Goal: Transaction & Acquisition: Purchase product/service

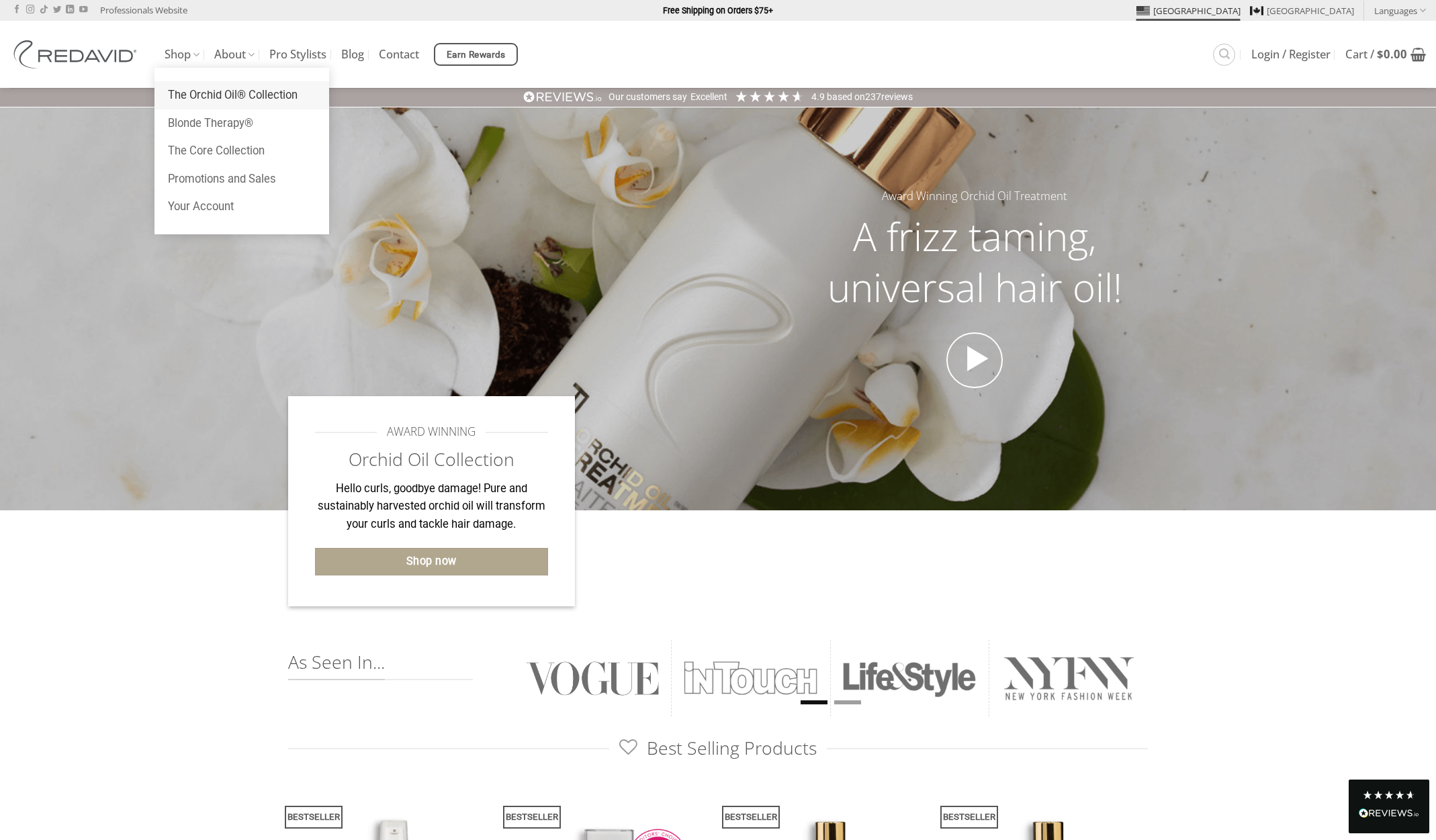
click at [214, 90] on link "The Orchid Oil® Collection" at bounding box center [242, 95] width 175 height 28
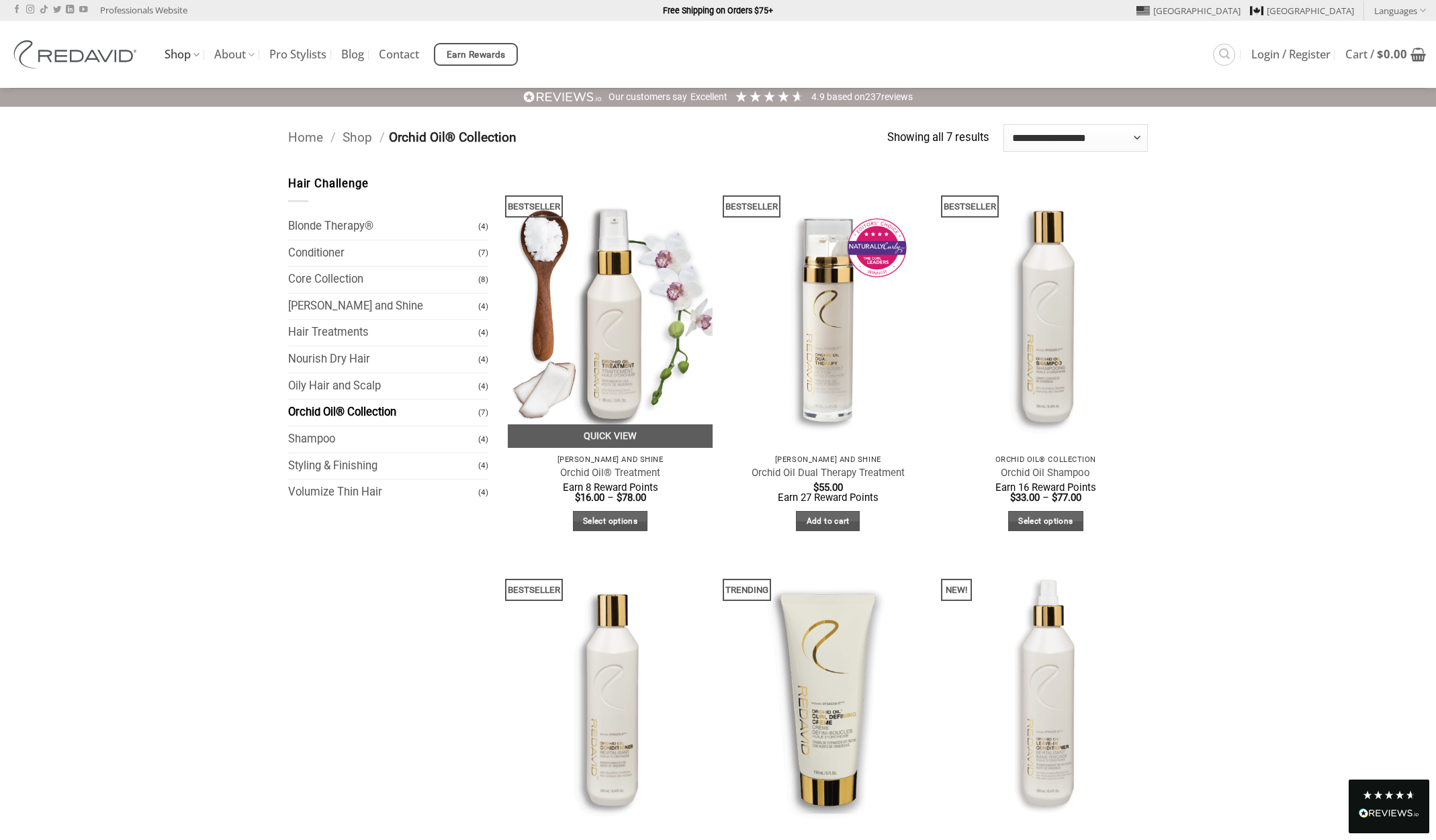
click at [606, 312] on img at bounding box center [610, 312] width 205 height 273
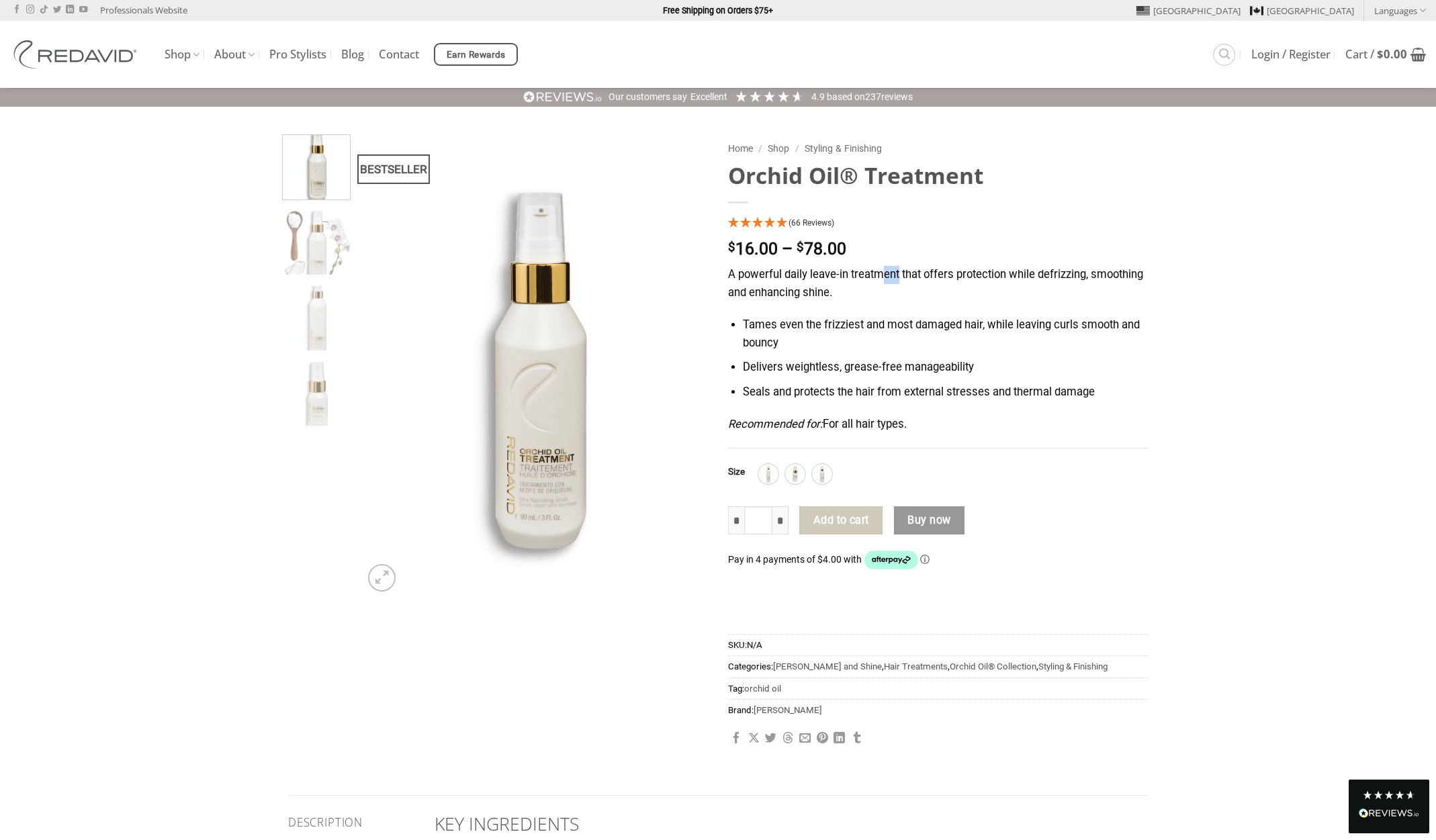
drag, startPoint x: 900, startPoint y: 262, endPoint x: 886, endPoint y: 266, distance: 14.6
click at [886, 266] on div "**********" at bounding box center [938, 451] width 440 height 633
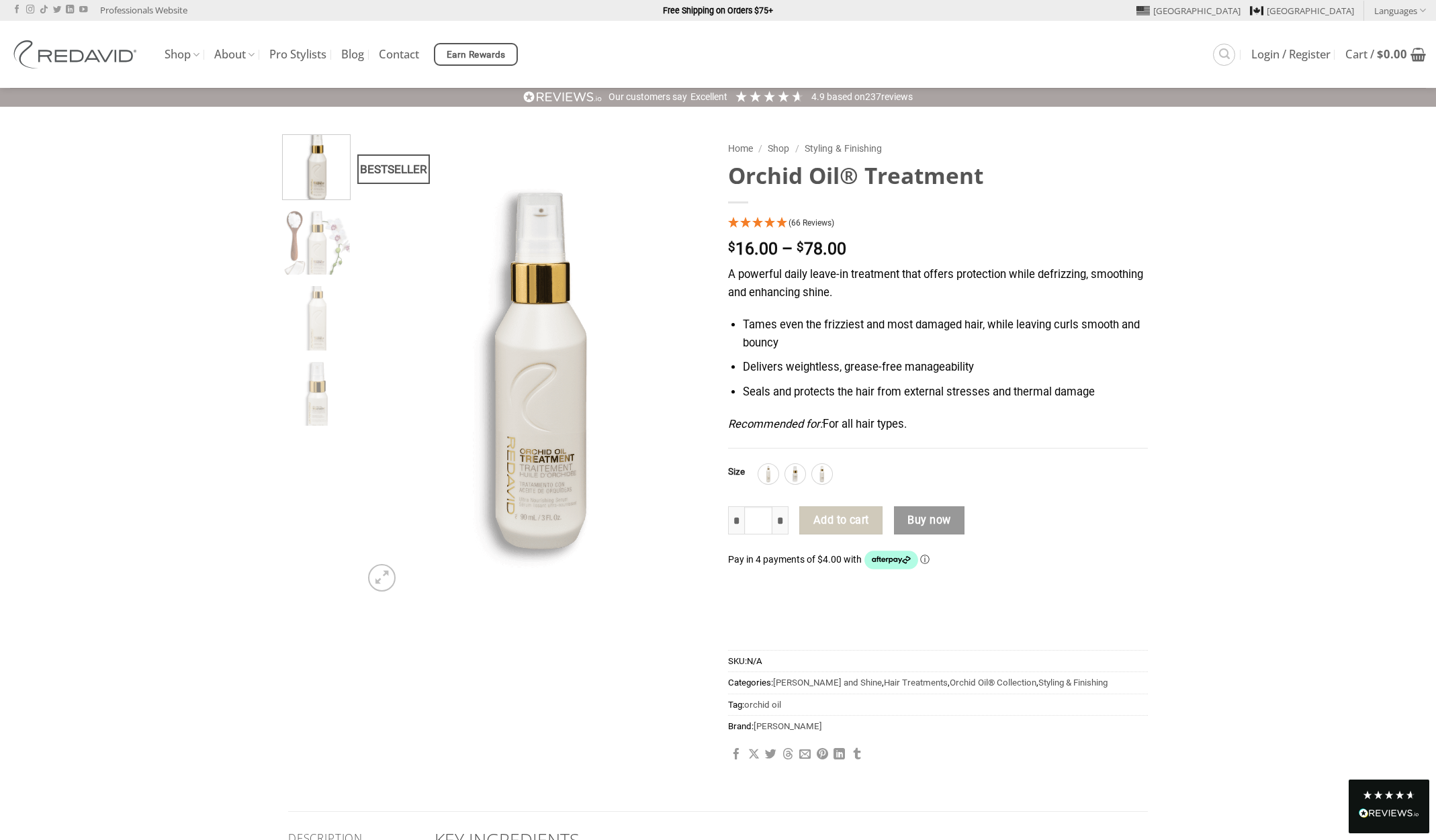
click at [770, 293] on p "A powerful daily leave-in treatment that offers protection while defrizzing, sm…" at bounding box center [937, 283] width 420 height 35
click at [770, 292] on p "A powerful daily leave-in treatment that offers protection while defrizzing, sm…" at bounding box center [937, 283] width 420 height 35
click at [771, 292] on p "A powerful daily leave-in treatment that offers protection while defrizzing, sm…" at bounding box center [937, 283] width 420 height 35
click at [820, 312] on div "A powerful daily leave-in treatment that offers protection while defrizzing, sm…" at bounding box center [937, 357] width 420 height 182
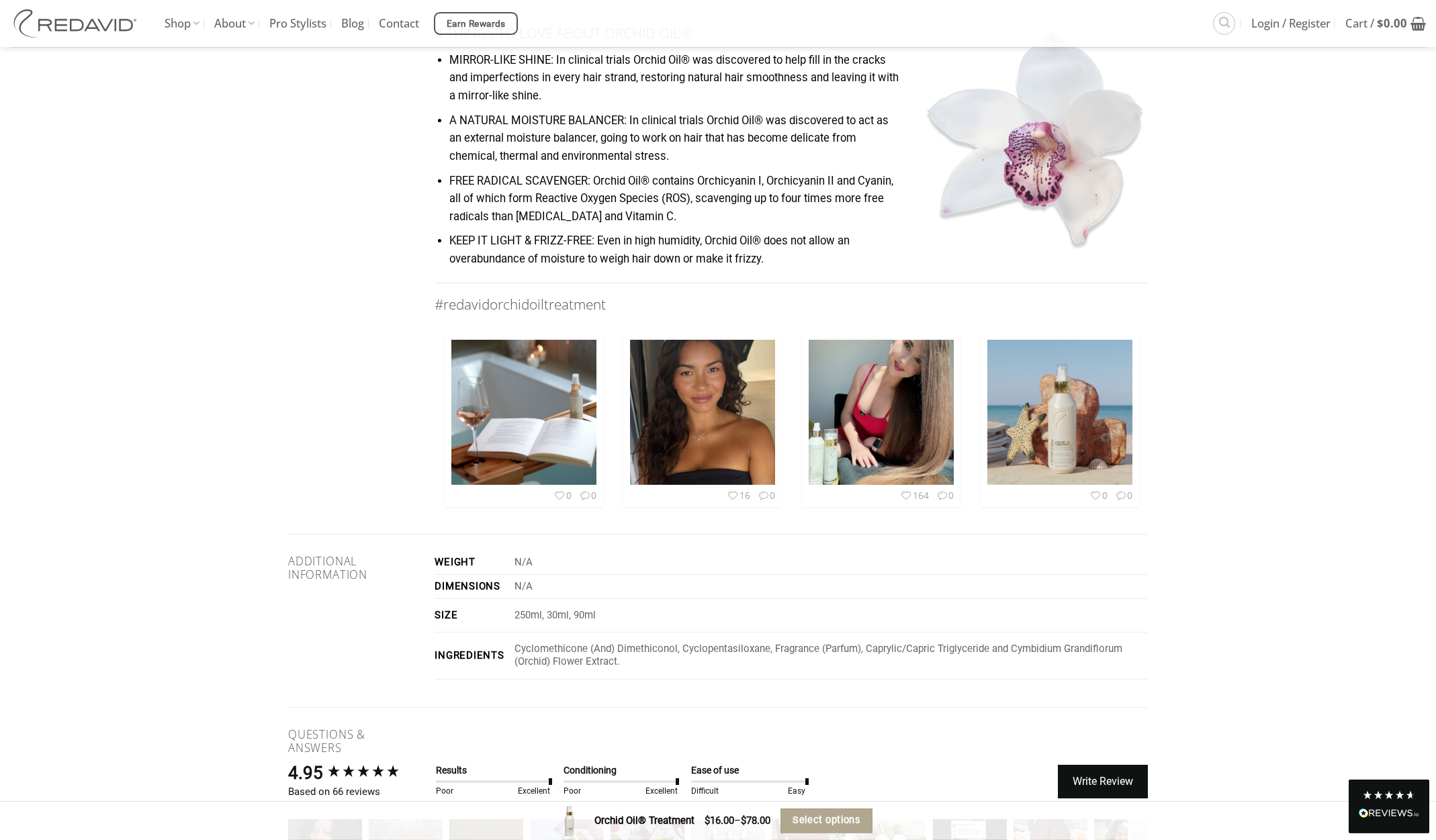
scroll to position [1575, 0]
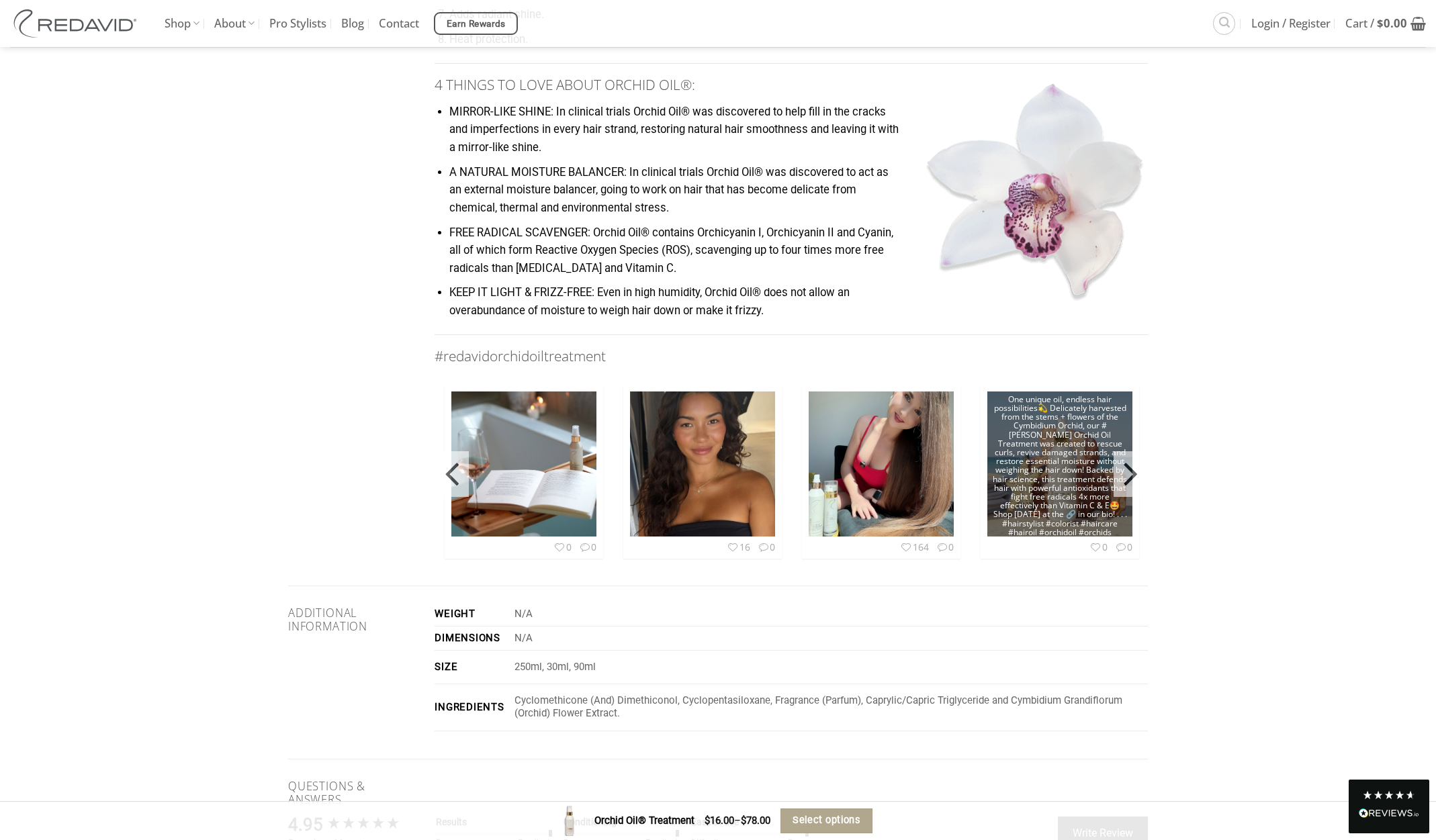
click at [1056, 476] on img at bounding box center [1059, 464] width 145 height 182
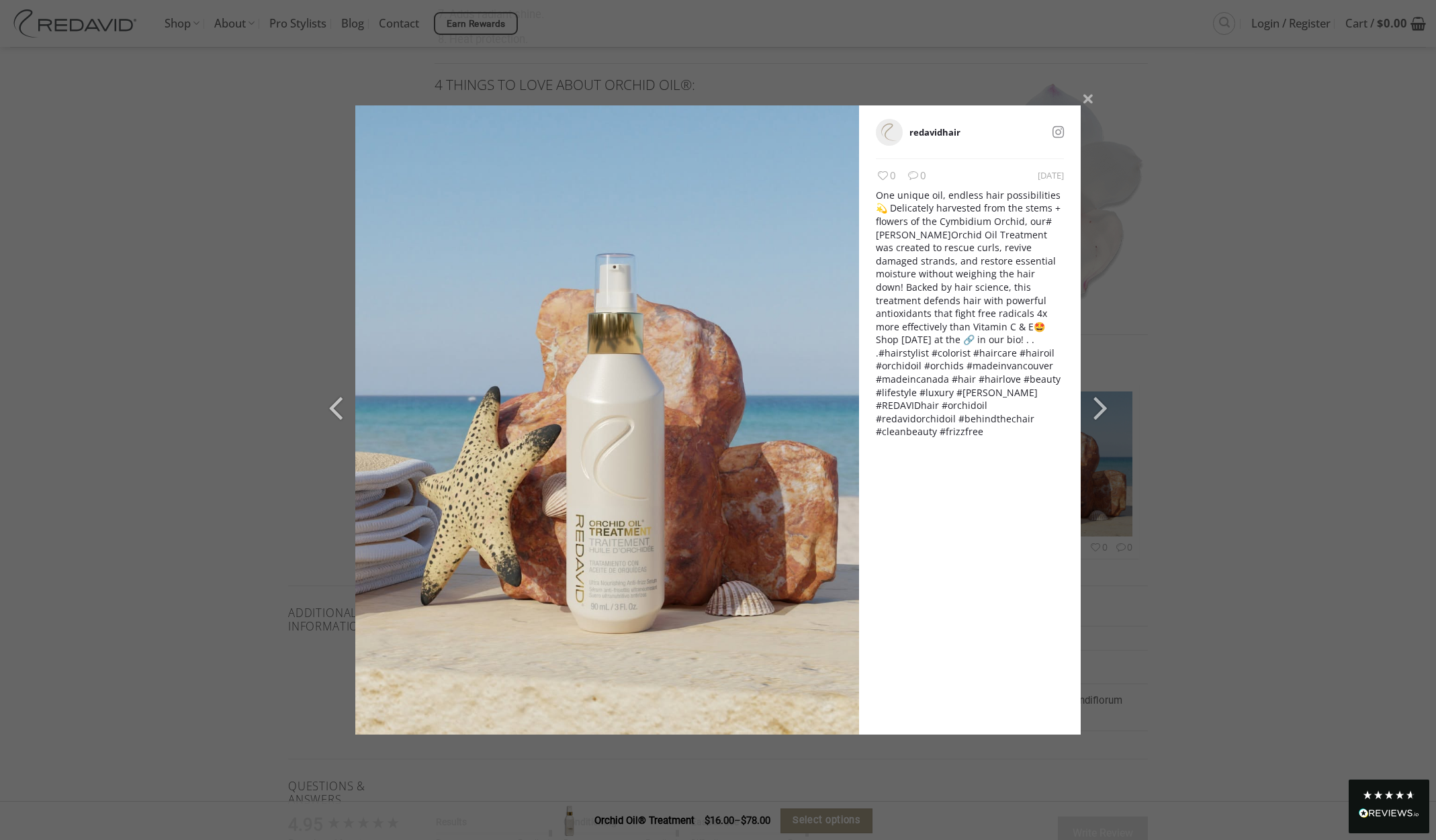
click at [1212, 546] on div "redavidhair 2 weeks ago 0 0 One unique oil, endless hair possibilities💫 Delicat…" at bounding box center [718, 420] width 1436 height 840
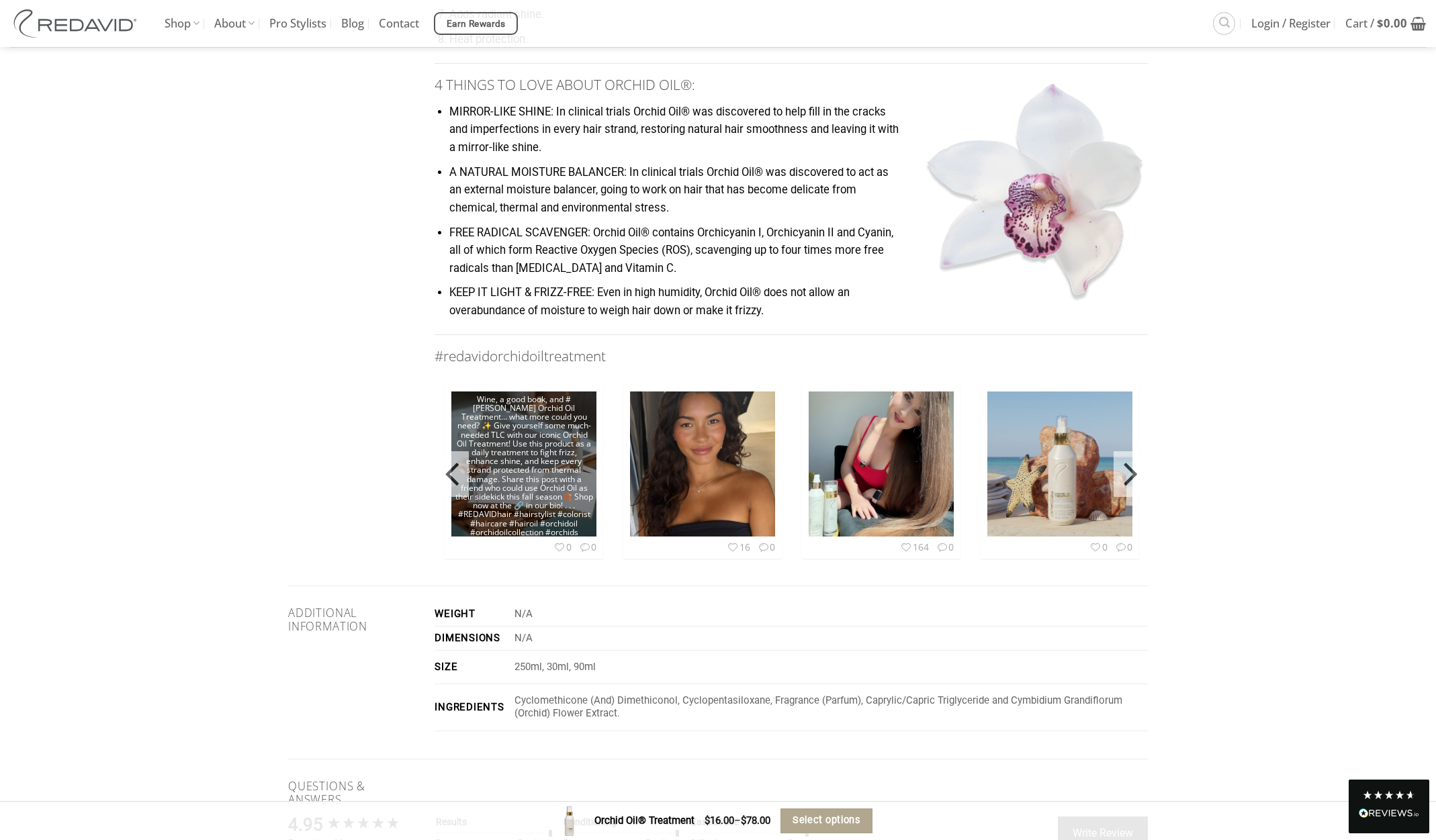
click at [503, 468] on img at bounding box center [524, 464] width 145 height 182
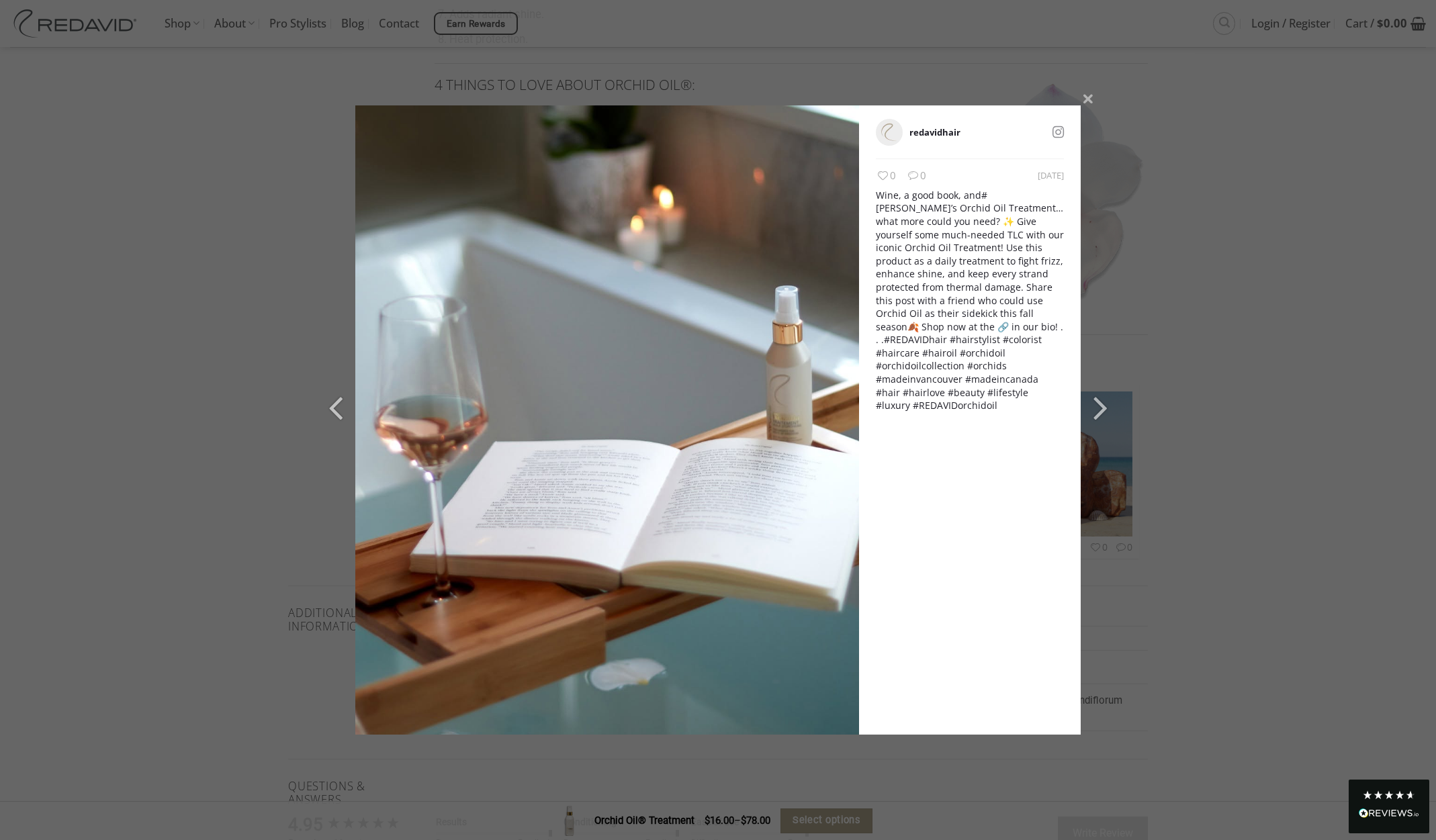
click at [1232, 386] on div "redavidhair 2 days ago 0 0 Wine, a good book, and #REDAVID ’s Orchid Oil Treatm…" at bounding box center [718, 420] width 1436 height 840
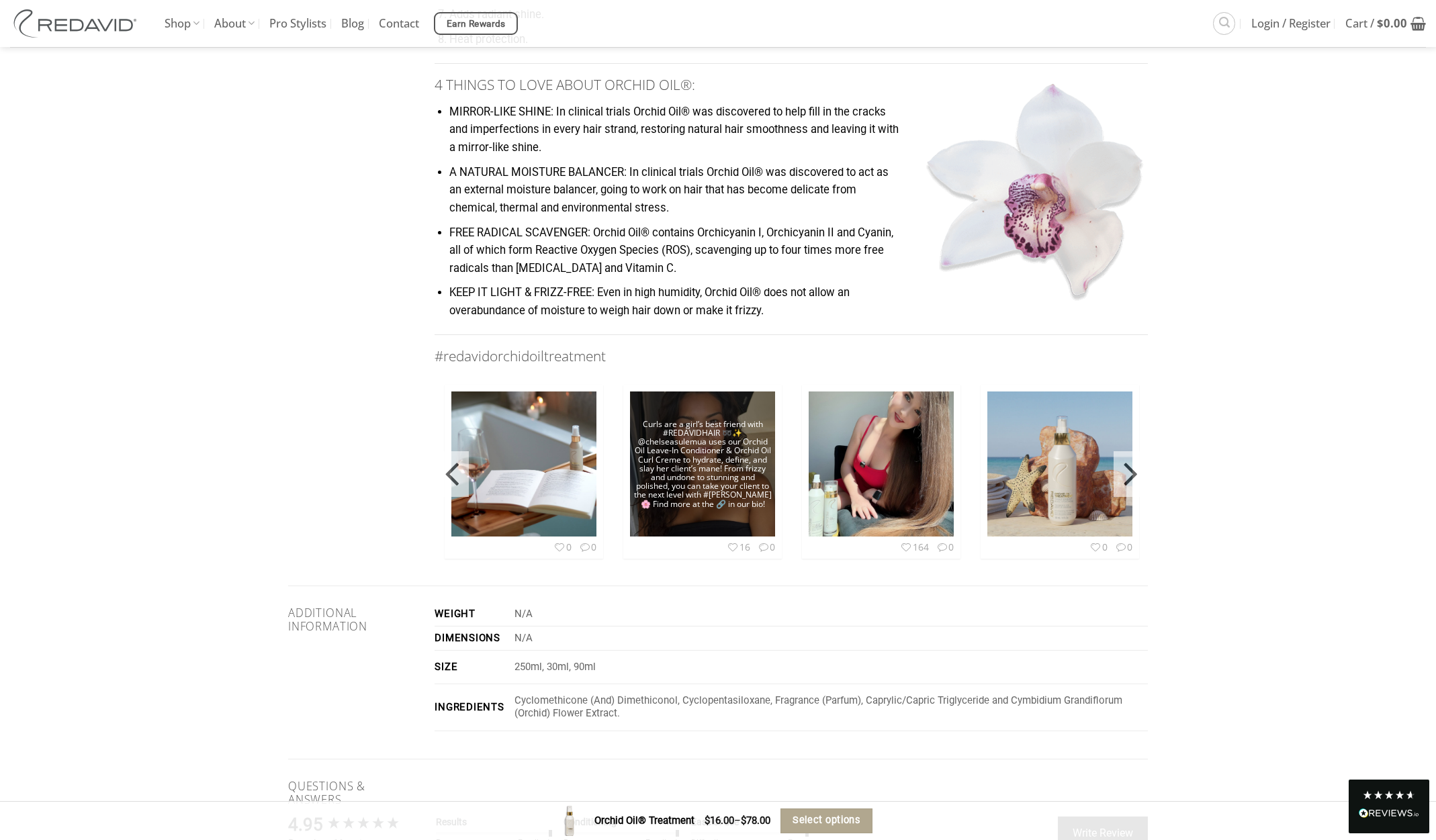
click at [699, 452] on img at bounding box center [702, 464] width 145 height 193
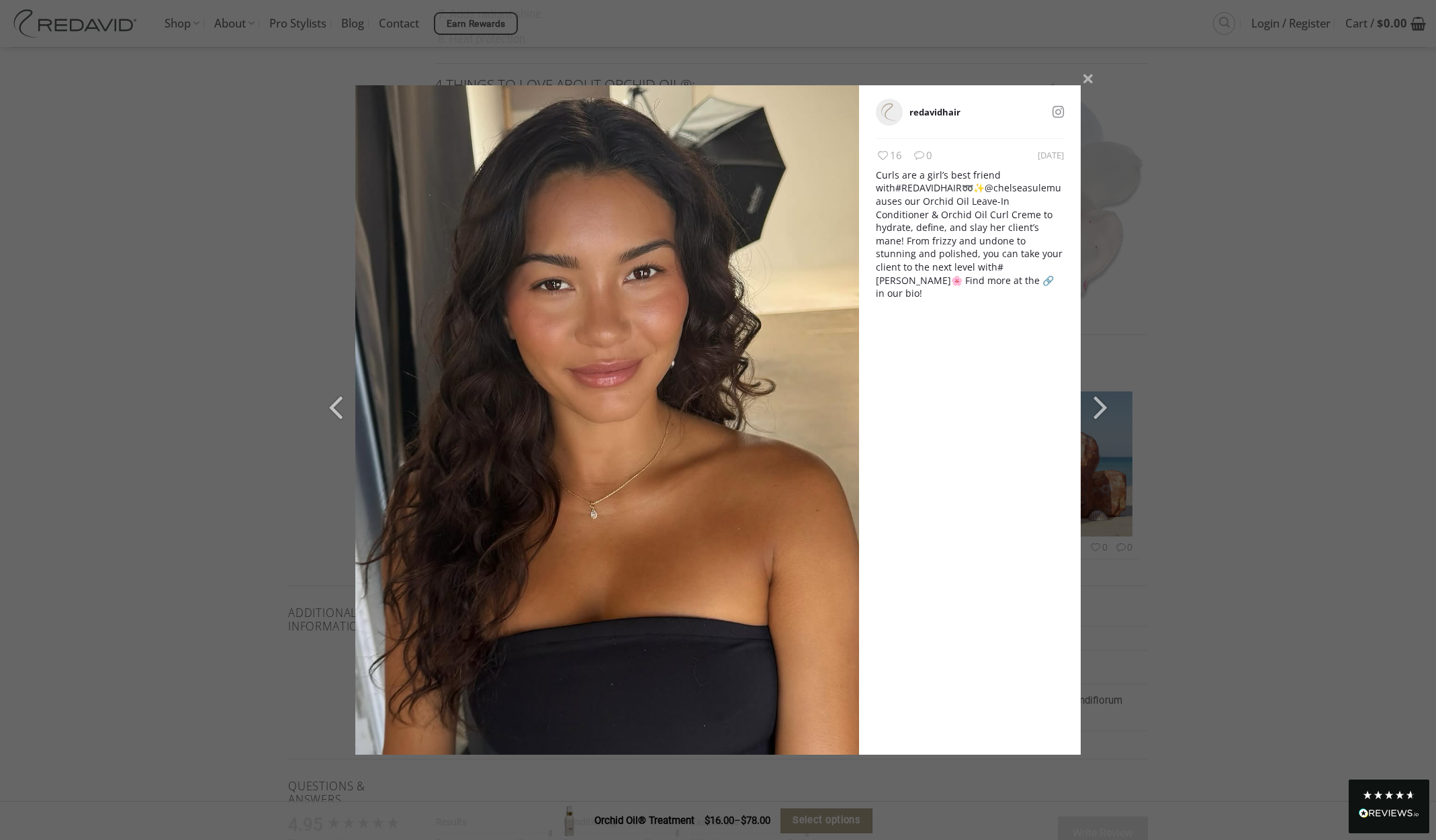
click at [1296, 315] on div "redavidhair 1 week ago 16 0 Curls are a girl’s best friend with #REDAVIDHAIR ➿✨…" at bounding box center [718, 420] width 1436 height 840
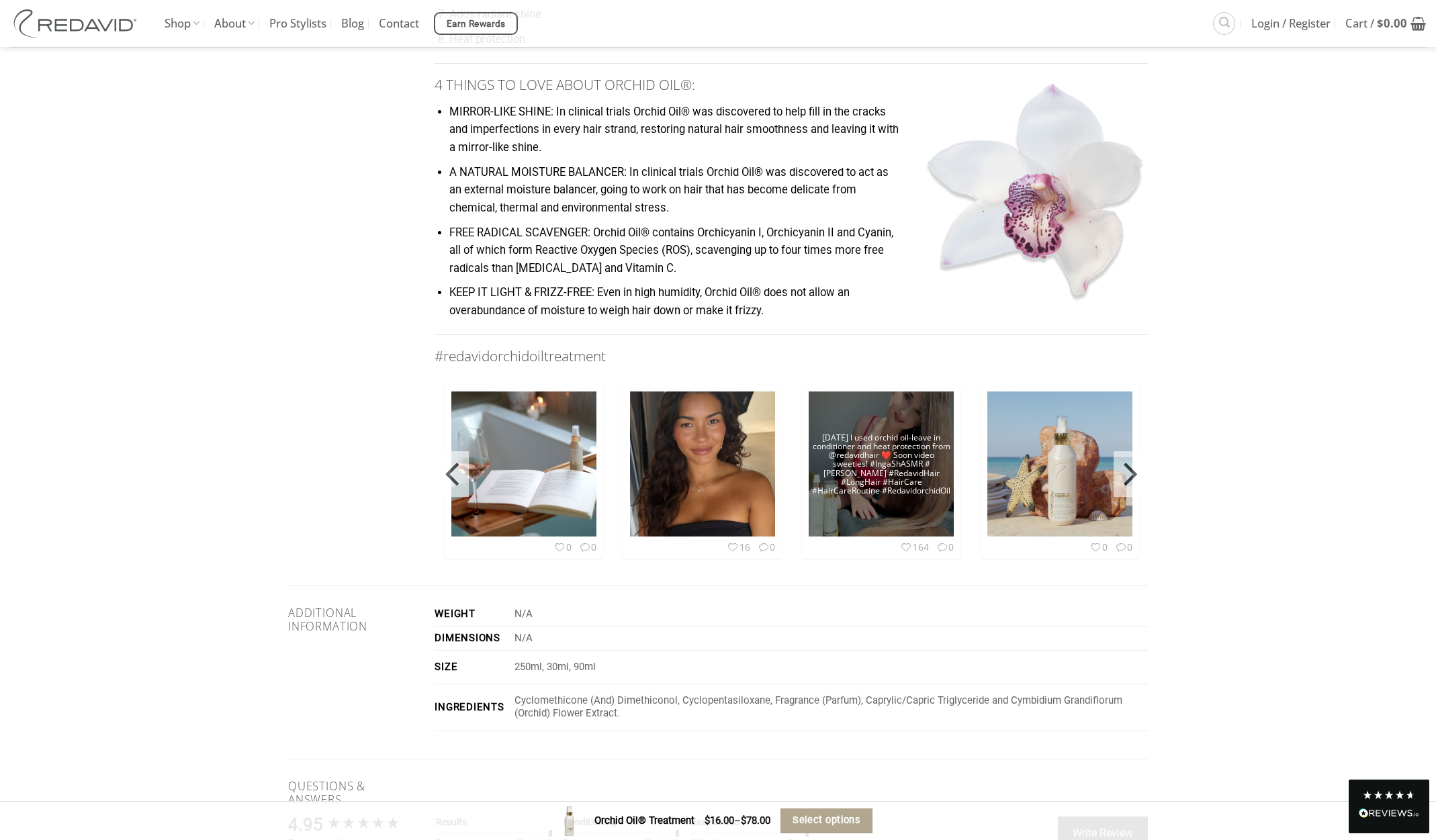
click at [870, 429] on img at bounding box center [881, 464] width 145 height 194
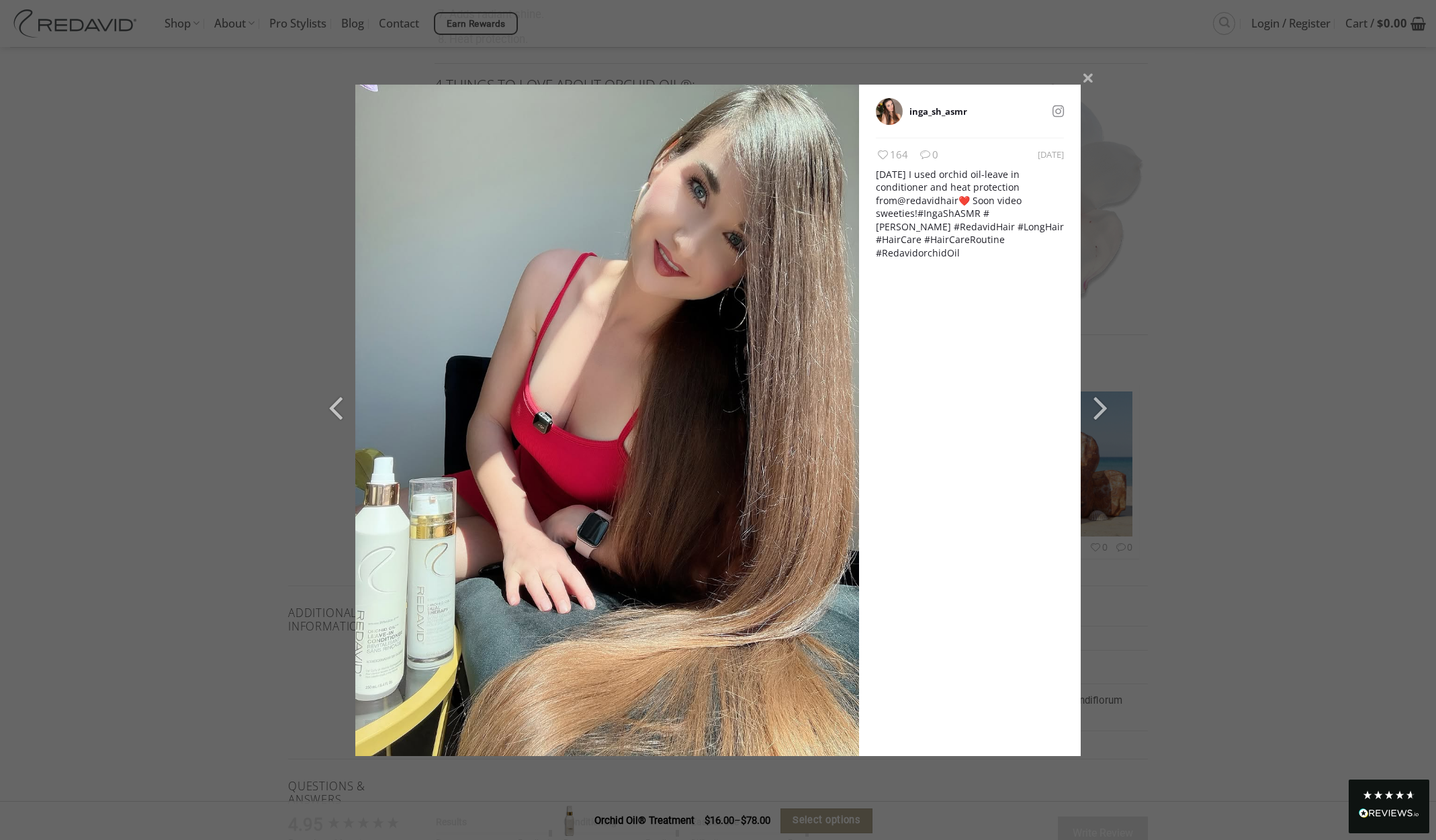
click at [1254, 326] on div "inga_sh_asmr 2 weeks ago 164 0 Today I used orchid oil-leave in conditioner and…" at bounding box center [718, 420] width 1436 height 840
